Goal: Task Accomplishment & Management: Manage account settings

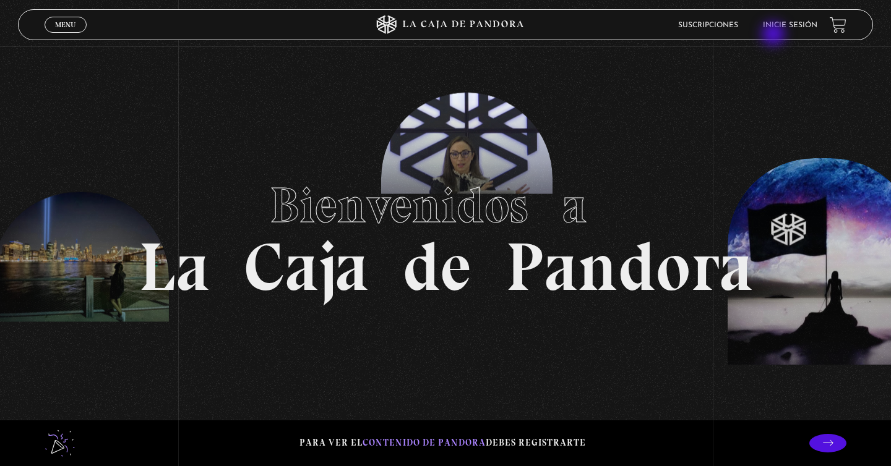
click at [775, 35] on header "Menu Cerrar Suscripciones Inicie sesión" at bounding box center [445, 24] width 855 height 31
click at [776, 27] on link "Inicie sesión" at bounding box center [790, 25] width 54 height 7
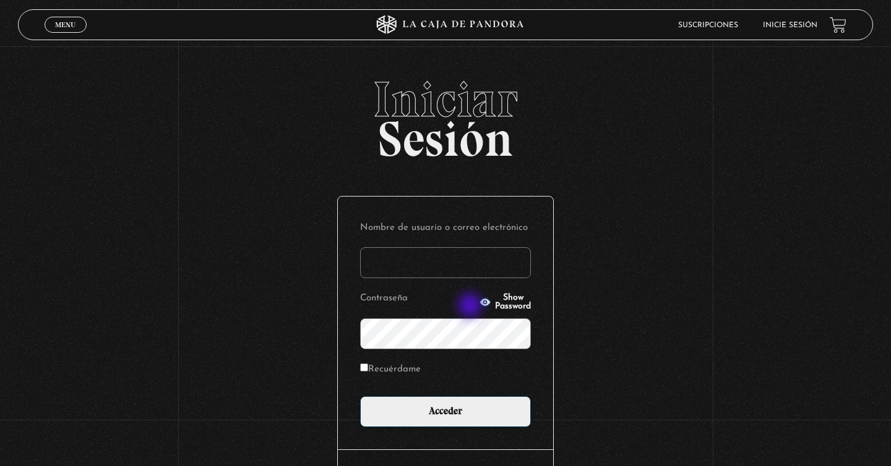
type input "raihamers@gmail.com"
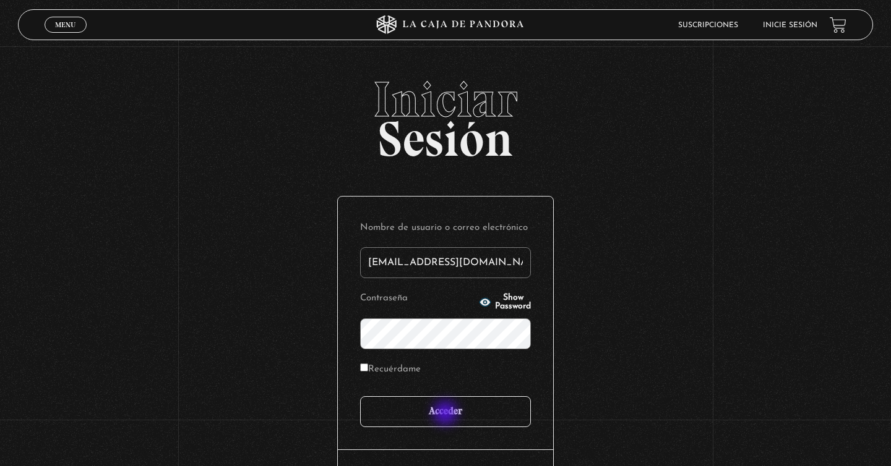
click at [447, 415] on input "Acceder" at bounding box center [445, 412] width 171 height 31
